Goal: Find specific page/section: Find specific page/section

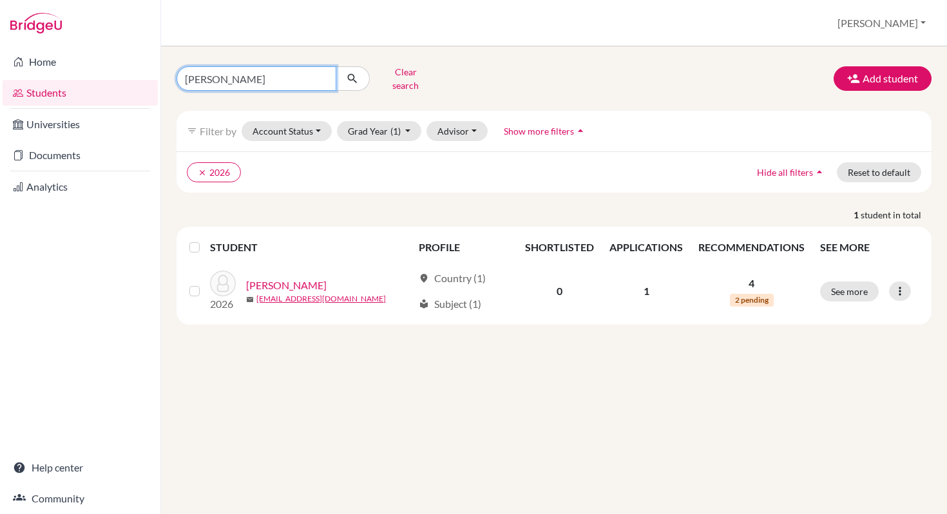
click at [216, 73] on input "ivan" at bounding box center [256, 78] width 160 height 24
type input "i"
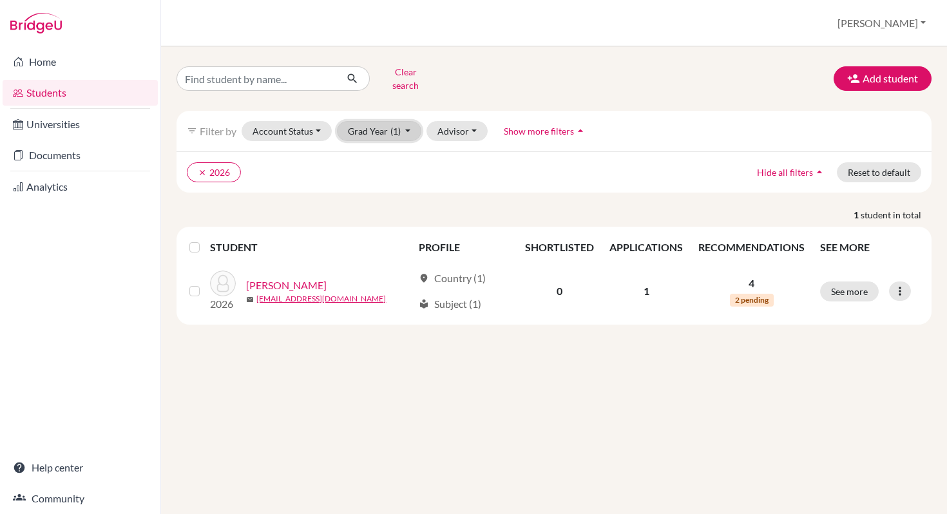
click at [404, 122] on button "Grad Year (1)" at bounding box center [379, 131] width 85 height 20
click at [370, 192] on span "2026" at bounding box center [364, 199] width 23 height 15
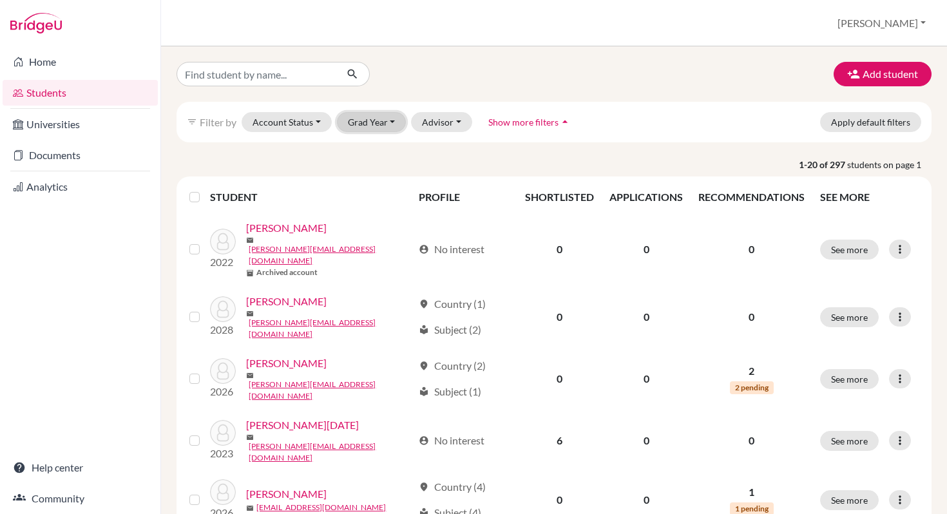
click at [391, 120] on button "Grad Year" at bounding box center [372, 122] width 70 height 20
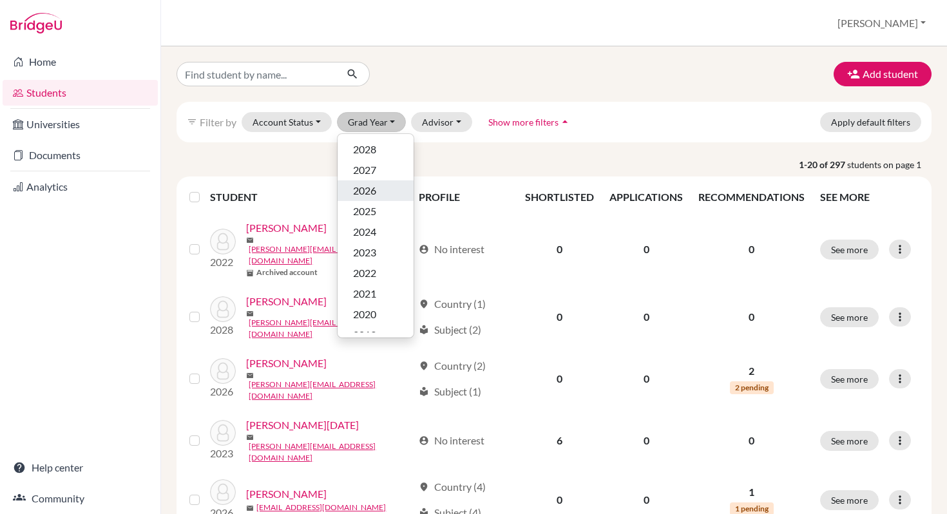
click at [366, 190] on span "2026" at bounding box center [364, 190] width 23 height 15
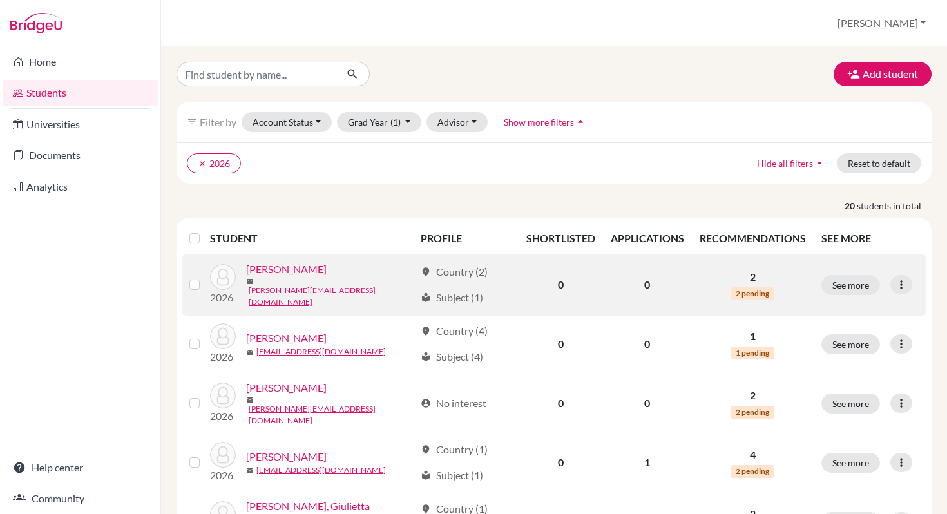
click at [265, 276] on link "Albaladejo, Emma" at bounding box center [286, 268] width 80 height 15
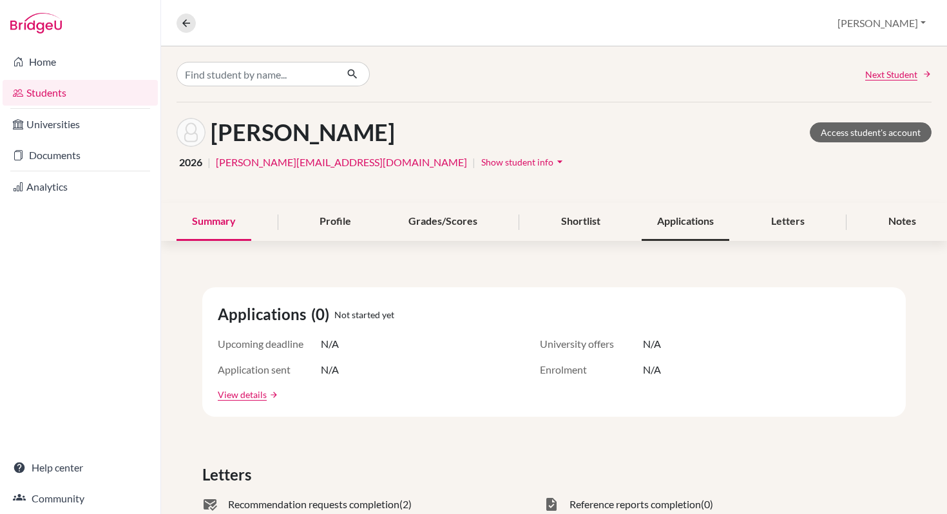
click at [686, 223] on div "Applications" at bounding box center [685, 222] width 88 height 38
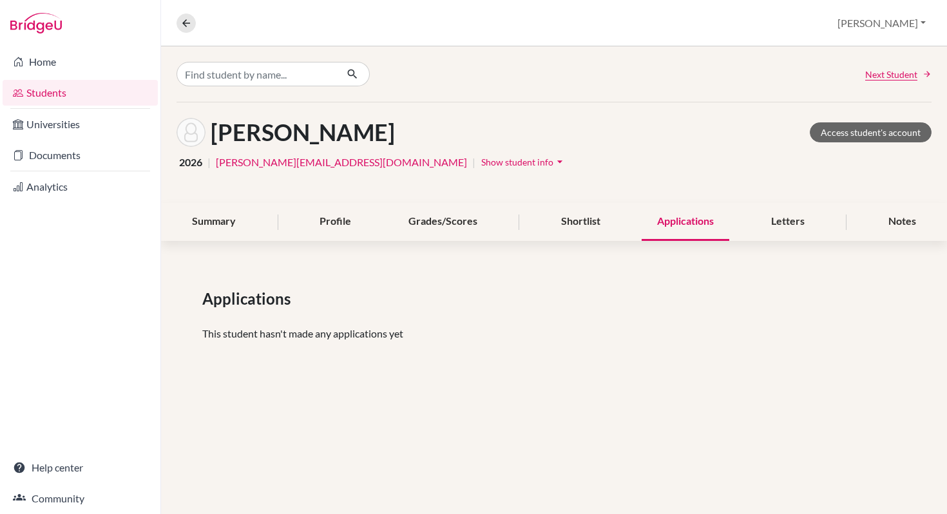
click at [39, 88] on link "Students" at bounding box center [80, 93] width 155 height 26
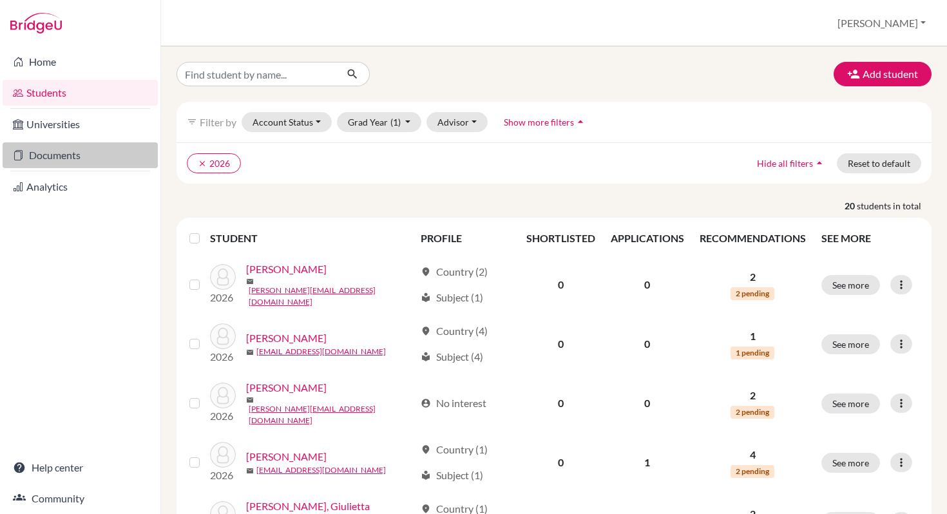
click at [50, 155] on link "Documents" at bounding box center [80, 155] width 155 height 26
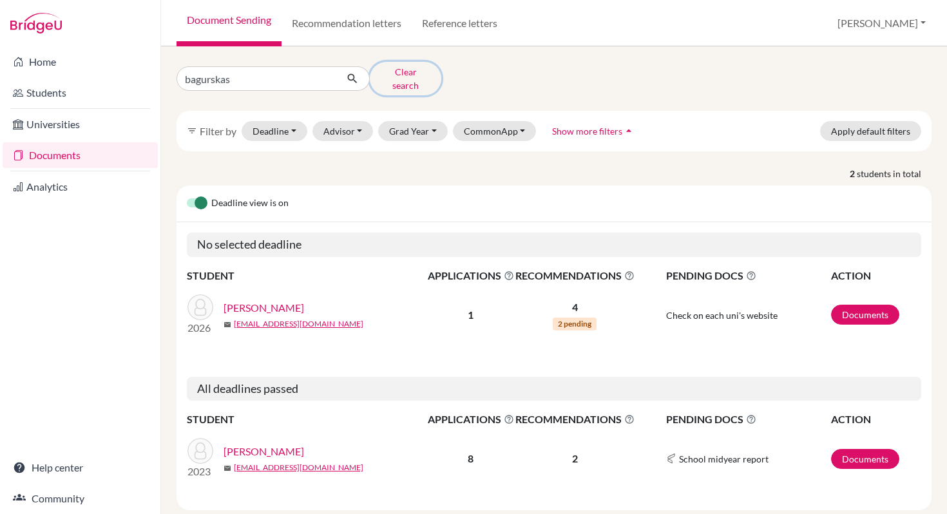
click at [407, 73] on button "Clear search" at bounding box center [405, 78] width 71 height 33
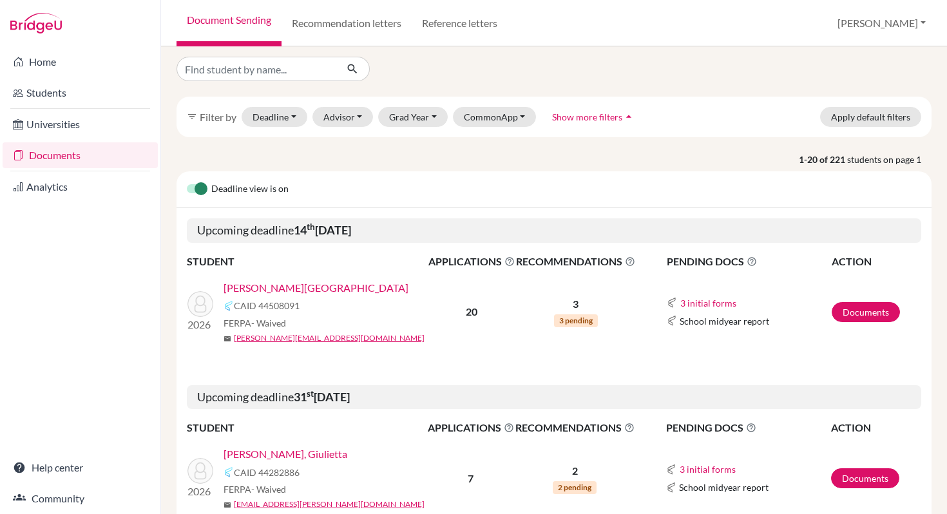
scroll to position [15, 0]
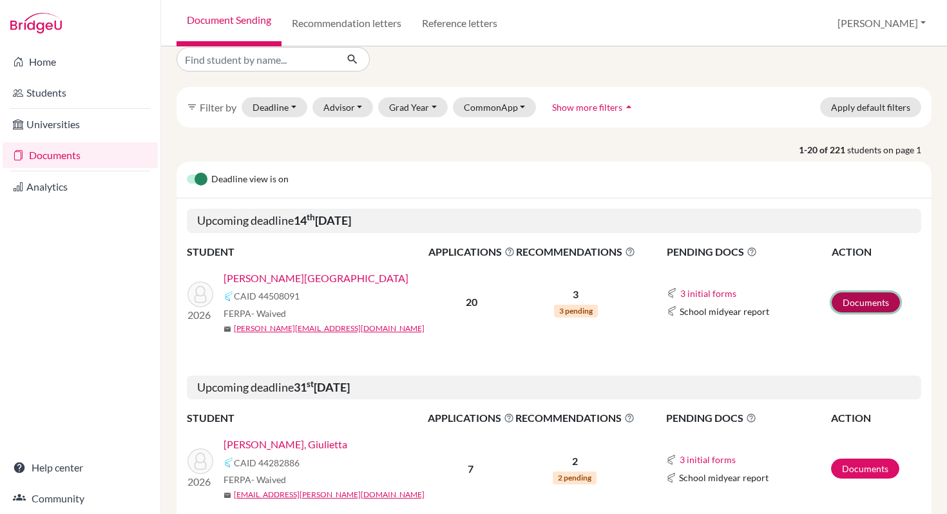
click at [848, 300] on link "Documents" at bounding box center [865, 302] width 68 height 20
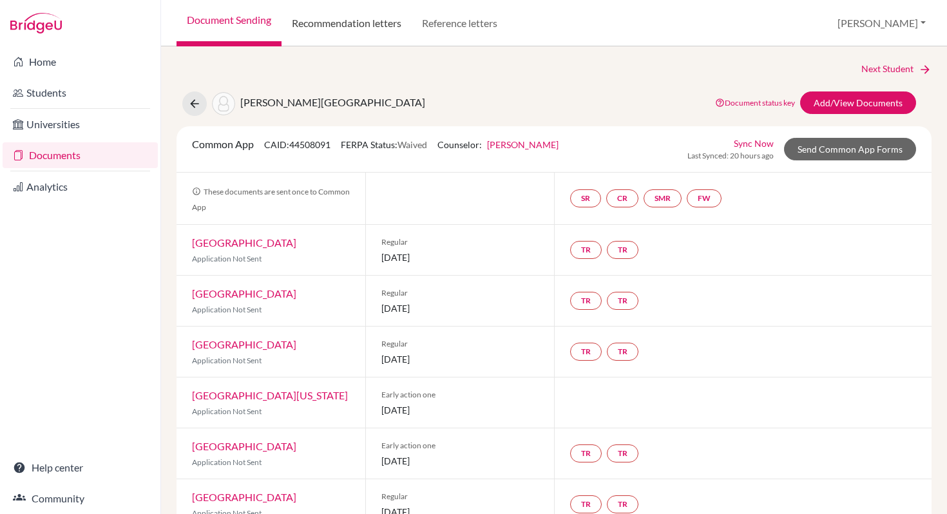
click at [332, 24] on link "Recommendation letters" at bounding box center [346, 23] width 130 height 46
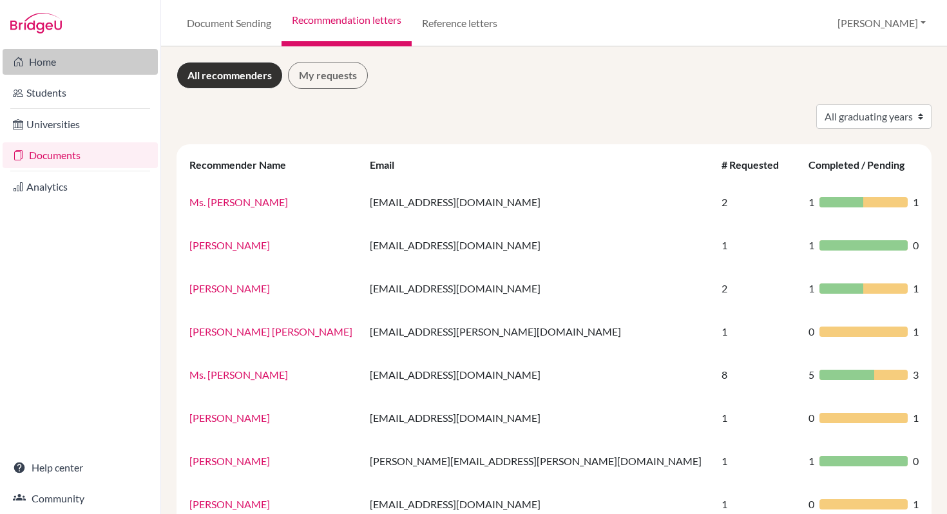
click at [41, 60] on link "Home" at bounding box center [80, 62] width 155 height 26
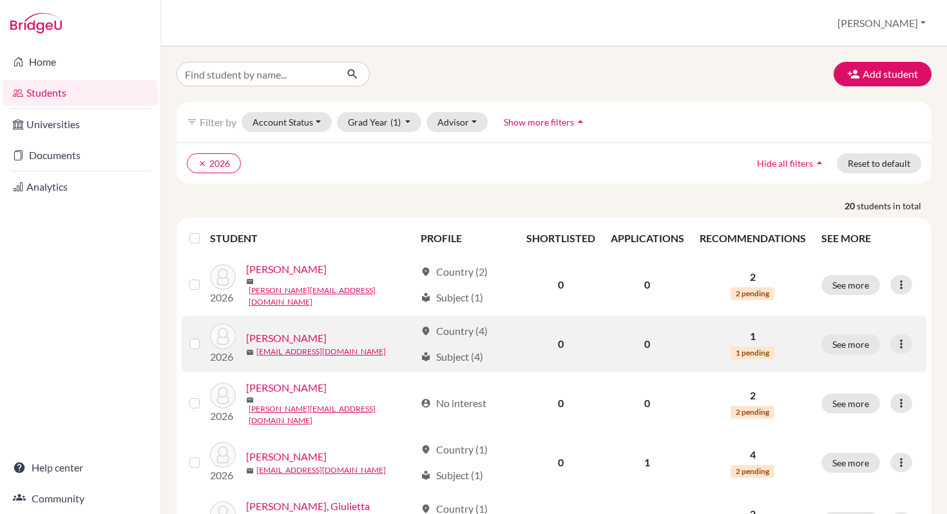
scroll to position [31, 0]
